Goal: Information Seeking & Learning: Learn about a topic

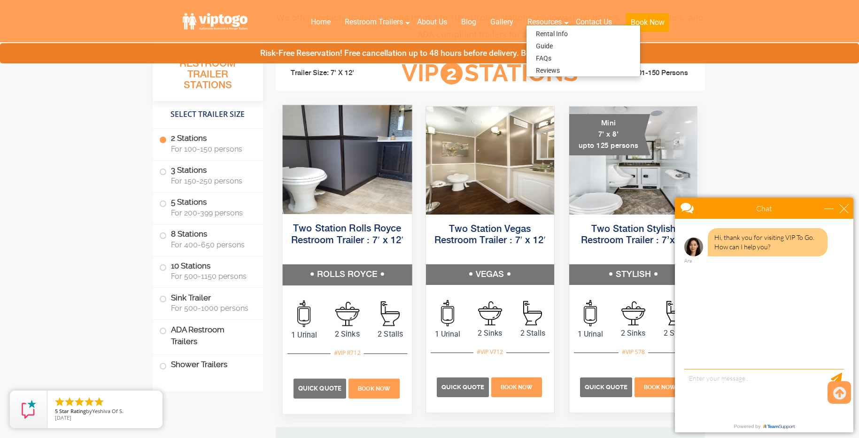
scroll to position [452, 0]
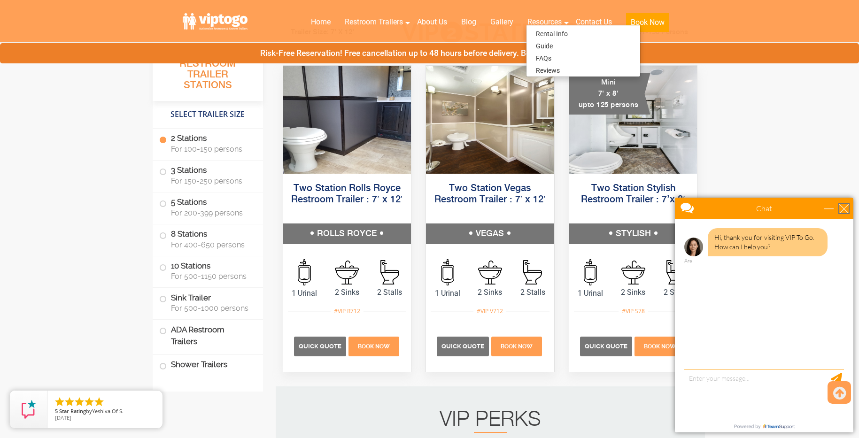
click at [845, 206] on div "close" at bounding box center [843, 208] width 9 height 9
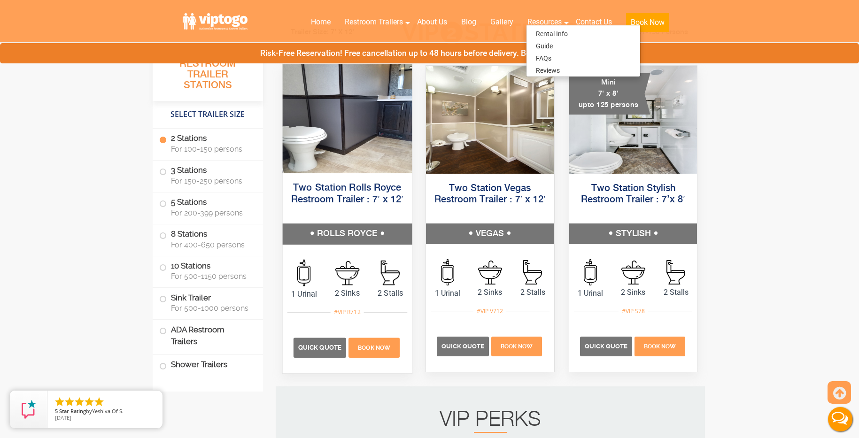
scroll to position [0, 0]
click at [345, 211] on h5 "Two Station Rolls Royce Restroom Trailer : 7′ x 12′" at bounding box center [346, 199] width 129 height 47
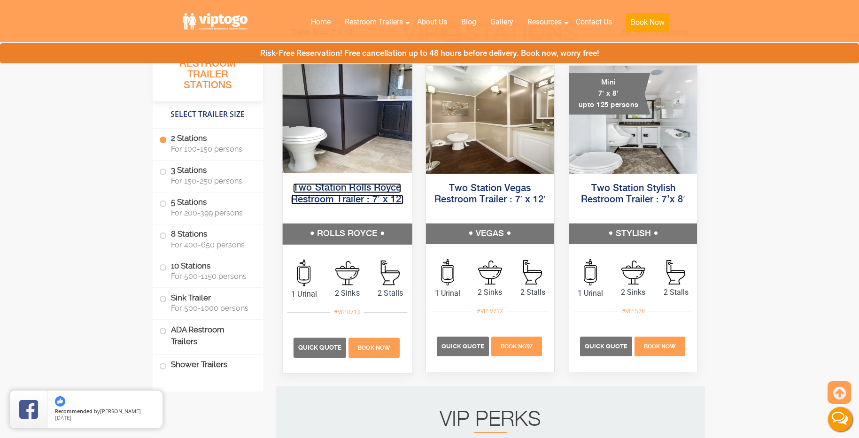
click at [348, 195] on link "Two Station Rolls Royce Restroom Trailer : 7′ x 12′" at bounding box center [347, 193] width 112 height 21
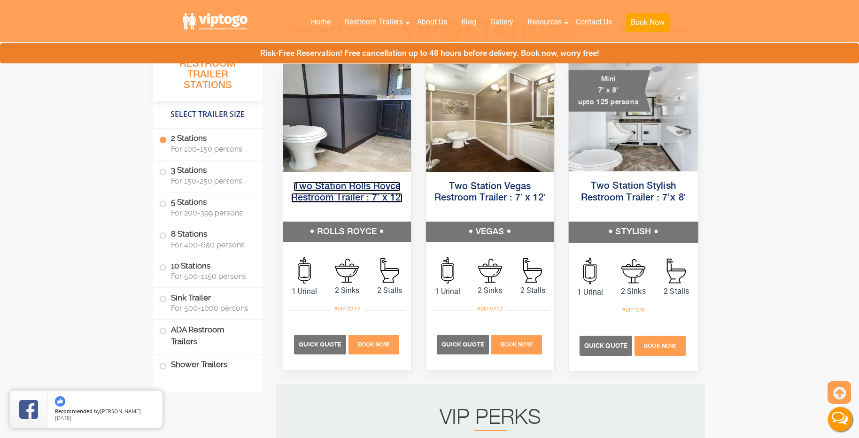
scroll to position [458, 0]
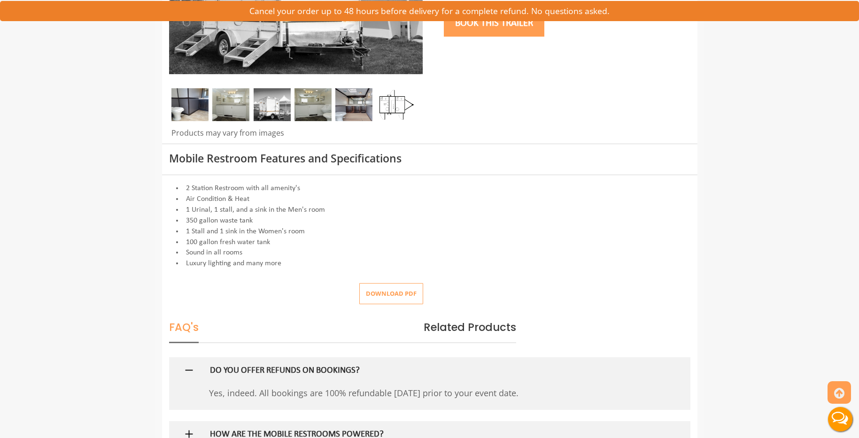
scroll to position [212, 0]
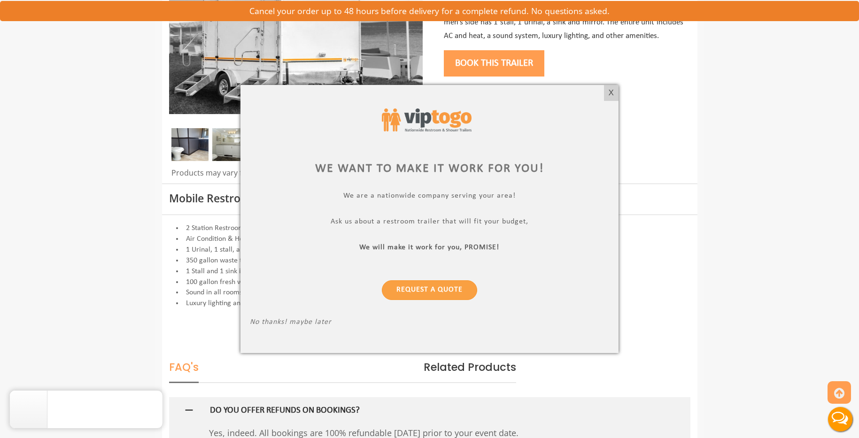
drag, startPoint x: 609, startPoint y: 95, endPoint x: 472, endPoint y: 38, distance: 148.2
click at [609, 95] on div "X" at bounding box center [611, 93] width 15 height 16
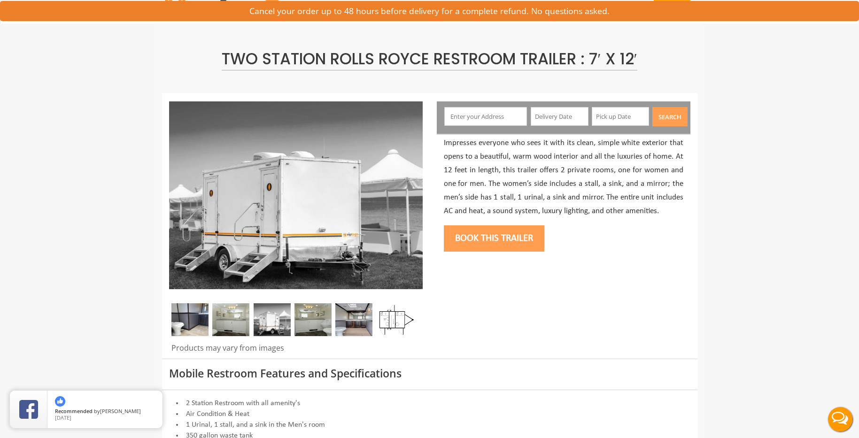
scroll to position [0, 0]
